Goal: Task Accomplishment & Management: Use online tool/utility

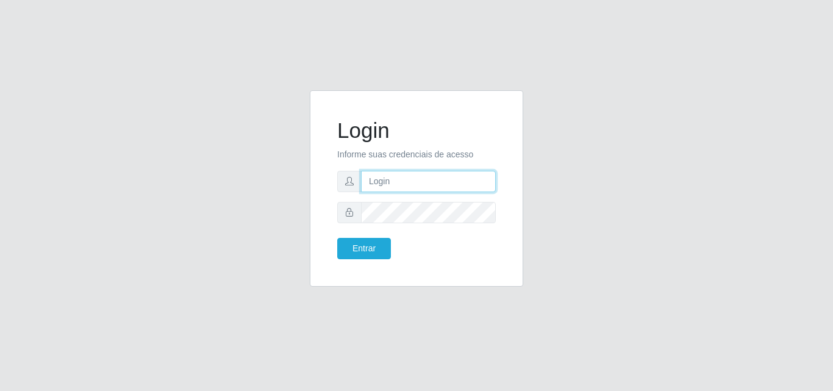
type input "[EMAIL_ADDRESS][DOMAIN_NAME]"
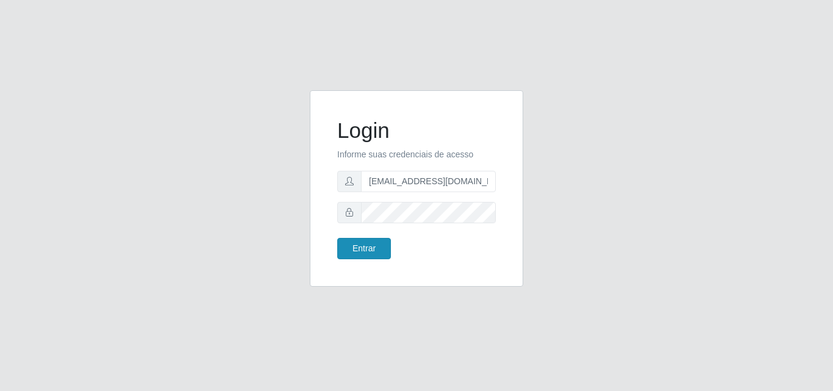
drag, startPoint x: 395, startPoint y: 242, endPoint x: 385, endPoint y: 245, distance: 9.6
click at [390, 244] on div "Entrar" at bounding box center [372, 248] width 88 height 21
click at [380, 246] on button "Entrar" at bounding box center [364, 248] width 54 height 21
click at [357, 249] on button "Entrar" at bounding box center [364, 248] width 54 height 21
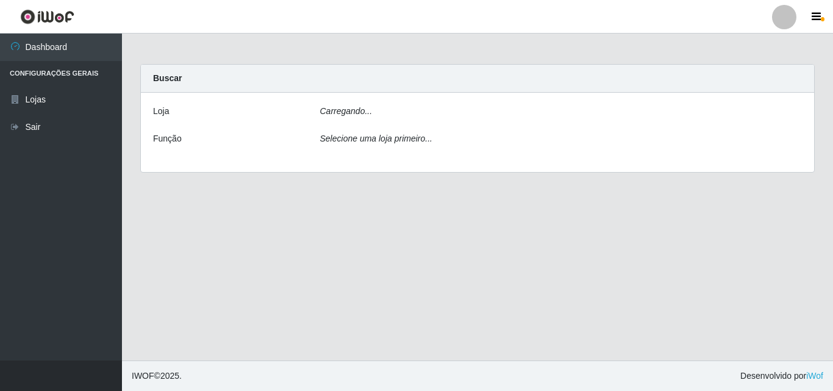
click at [357, 249] on main "Carregando... Buscar [PERSON_NAME]... Função Selecione uma loja primeiro..." at bounding box center [477, 197] width 711 height 327
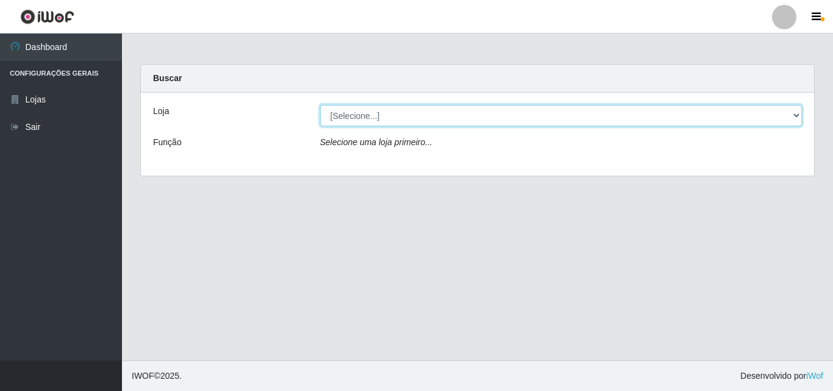
click at [791, 116] on select "[Selecione...] Rede Potiguar 1 - Macaíba" at bounding box center [561, 115] width 482 height 21
select select "100"
click at [320, 105] on select "[Selecione...] Rede Potiguar 1 - Macaíba" at bounding box center [561, 115] width 482 height 21
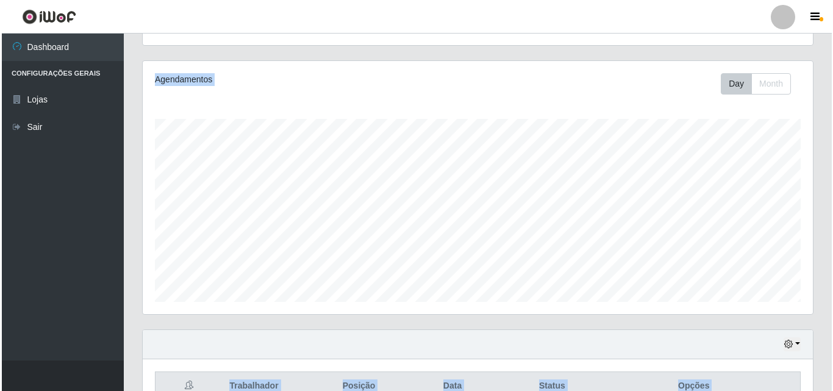
scroll to position [256, 0]
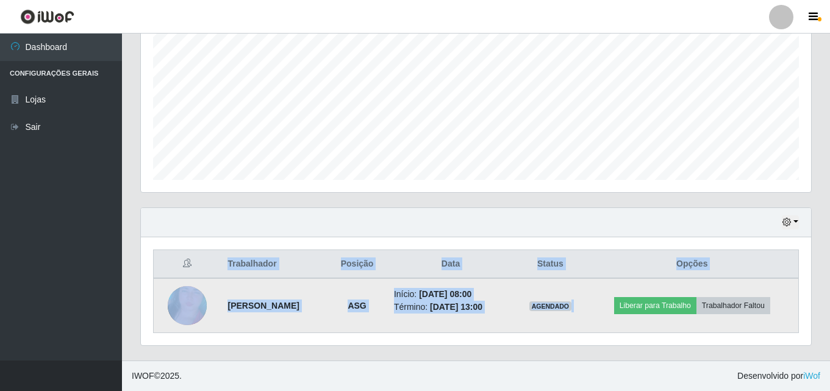
click at [193, 299] on img at bounding box center [187, 305] width 39 height 82
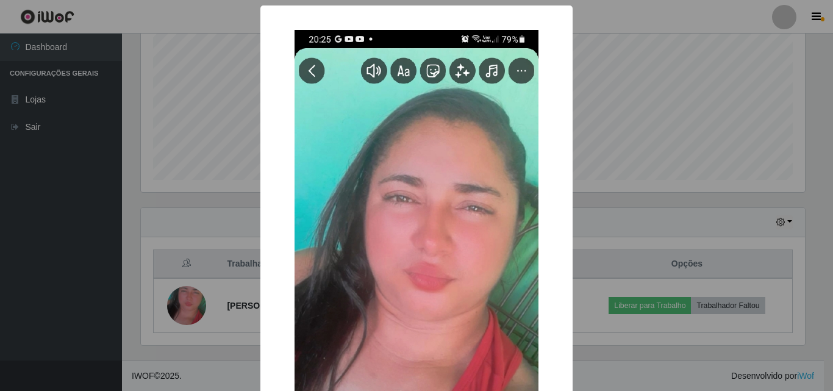
click at [588, 63] on div "× OK Cancel" at bounding box center [416, 195] width 833 height 391
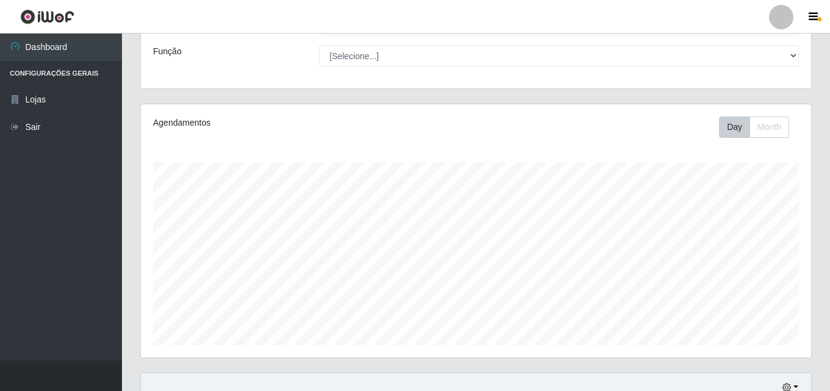
scroll to position [183, 0]
